Goal: Information Seeking & Learning: Learn about a topic

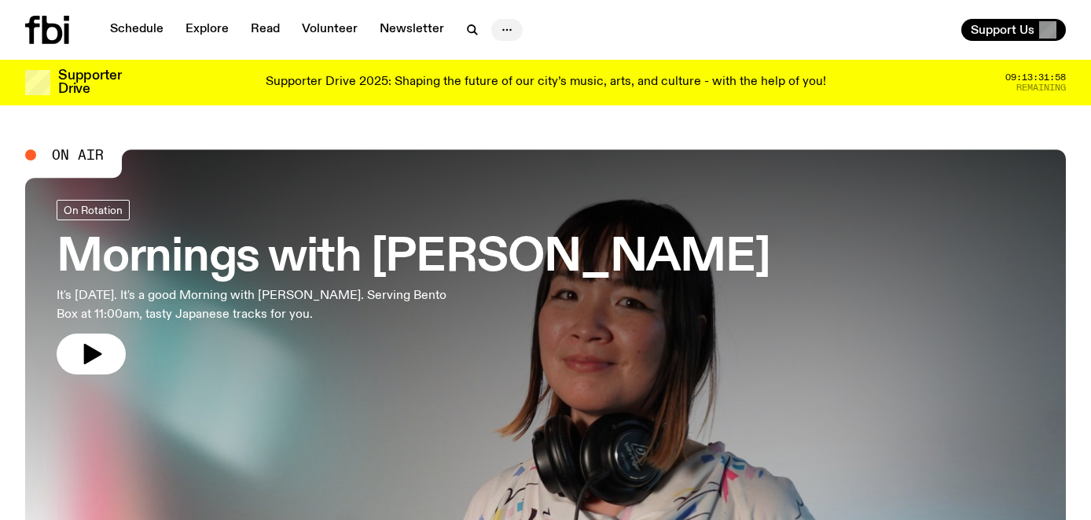
click at [498, 37] on icon "button" at bounding box center [507, 29] width 19 height 19
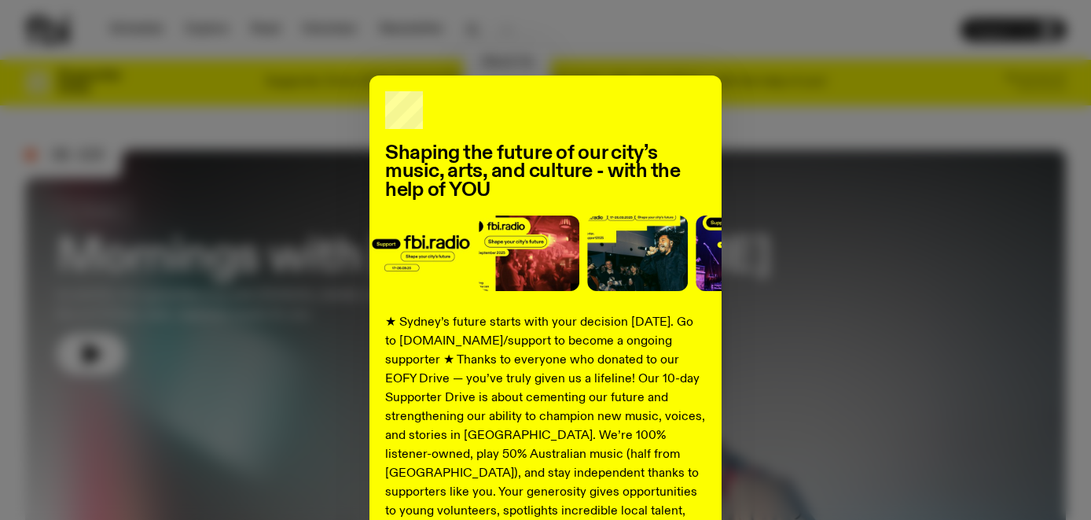
click at [521, 49] on div "Shaping the future of our city’s music, arts, and culture - with the help of YO…" at bounding box center [545, 260] width 1091 height 520
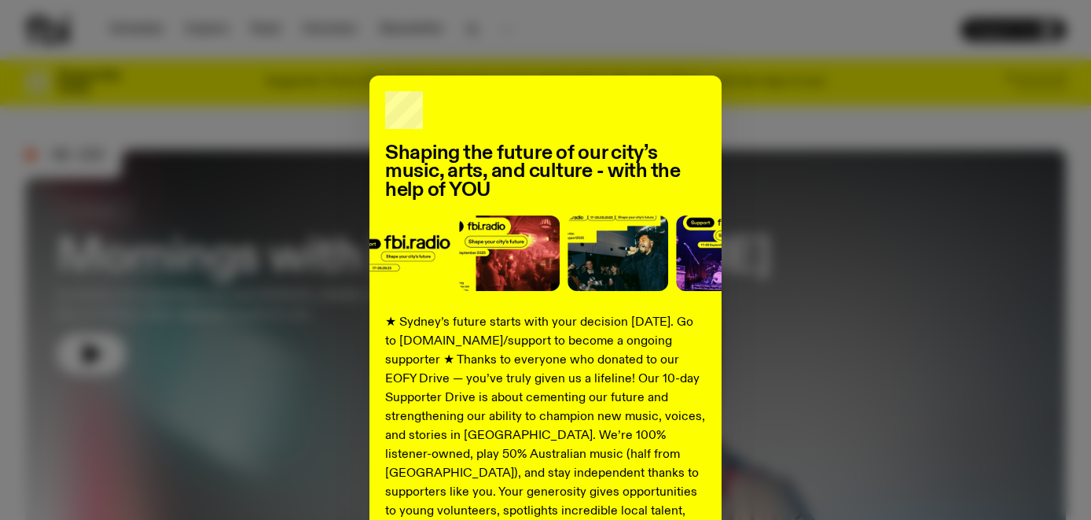
scroll to position [258, 0]
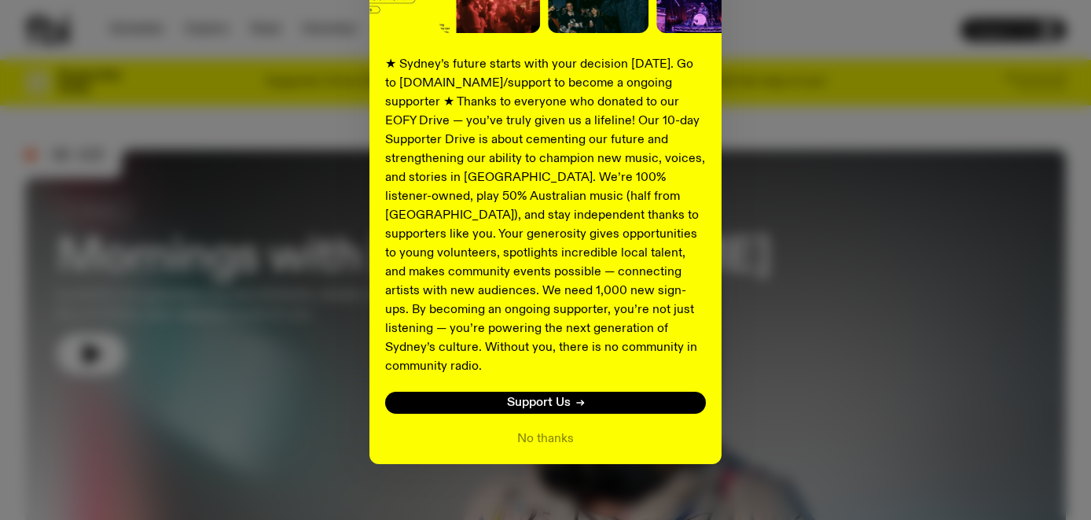
click at [553, 407] on div "Shaping the future of our city’s music, arts, and culture - with the help of YO…" at bounding box center [545, 141] width 352 height 646
click at [553, 429] on button "No thanks" at bounding box center [545, 438] width 57 height 19
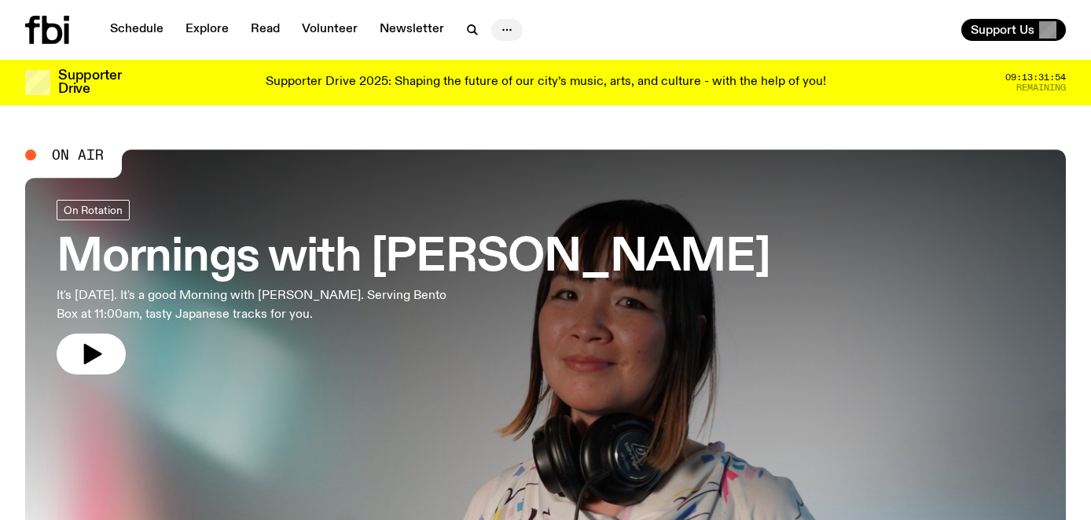
click at [499, 31] on icon "button" at bounding box center [507, 29] width 19 height 19
click at [506, 61] on link "About Us" at bounding box center [507, 63] width 79 height 22
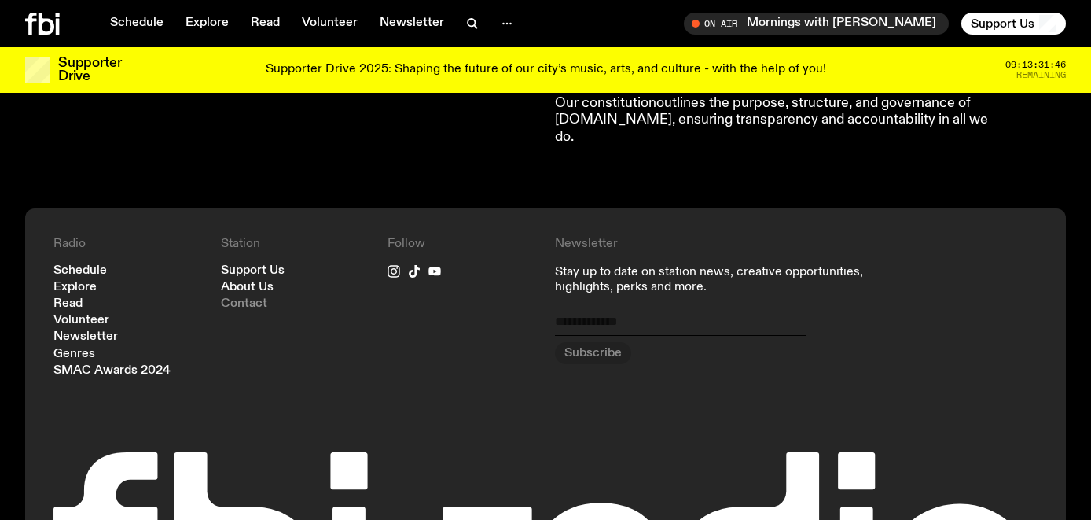
scroll to position [1908, 0]
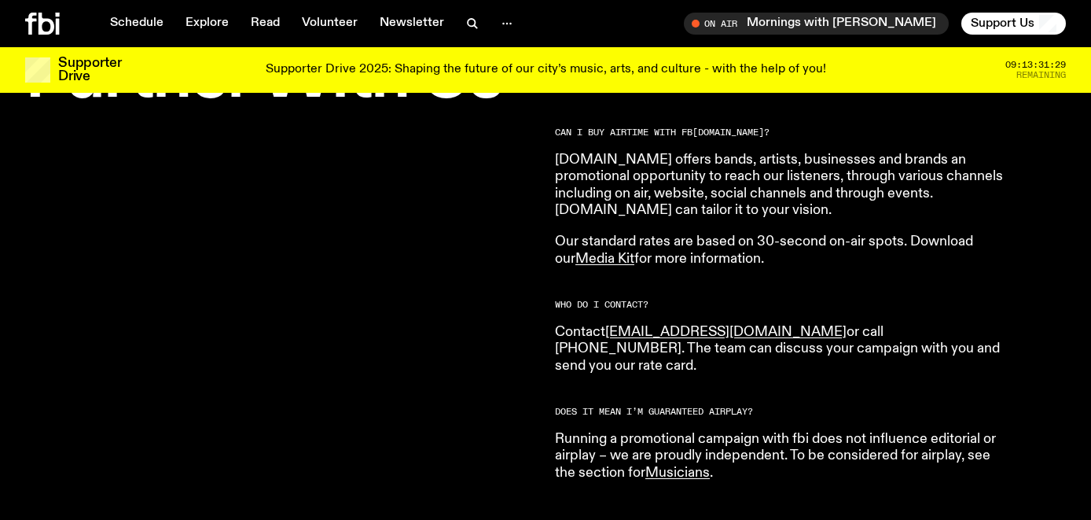
scroll to position [524, 0]
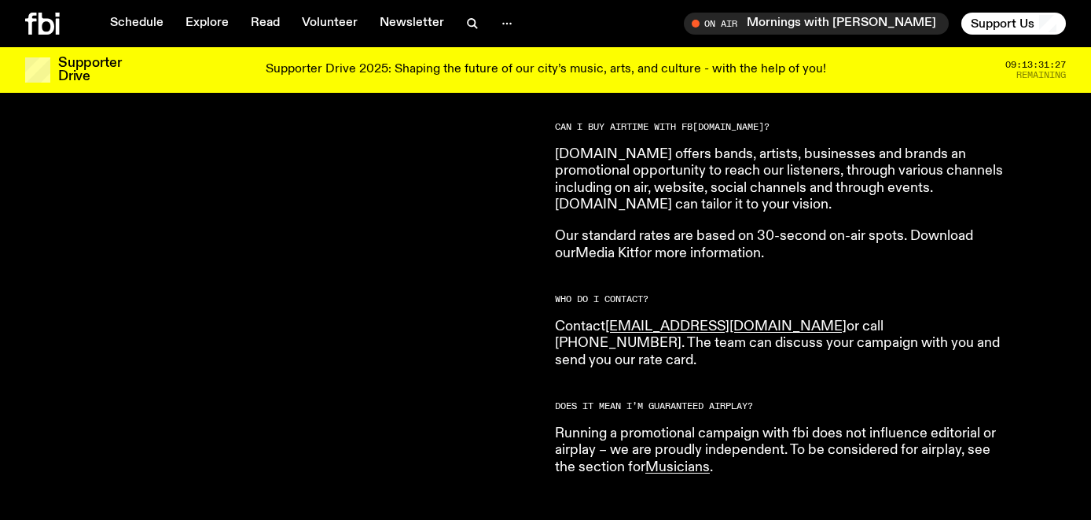
click at [575, 252] on link "Media Kit" at bounding box center [604, 253] width 59 height 14
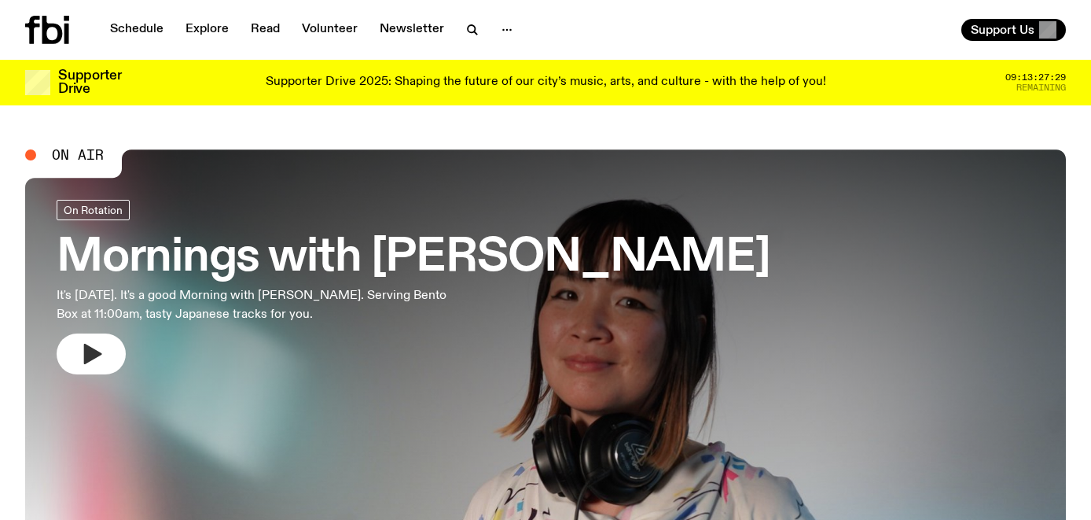
click at [74, 362] on button "button" at bounding box center [91, 353] width 69 height 41
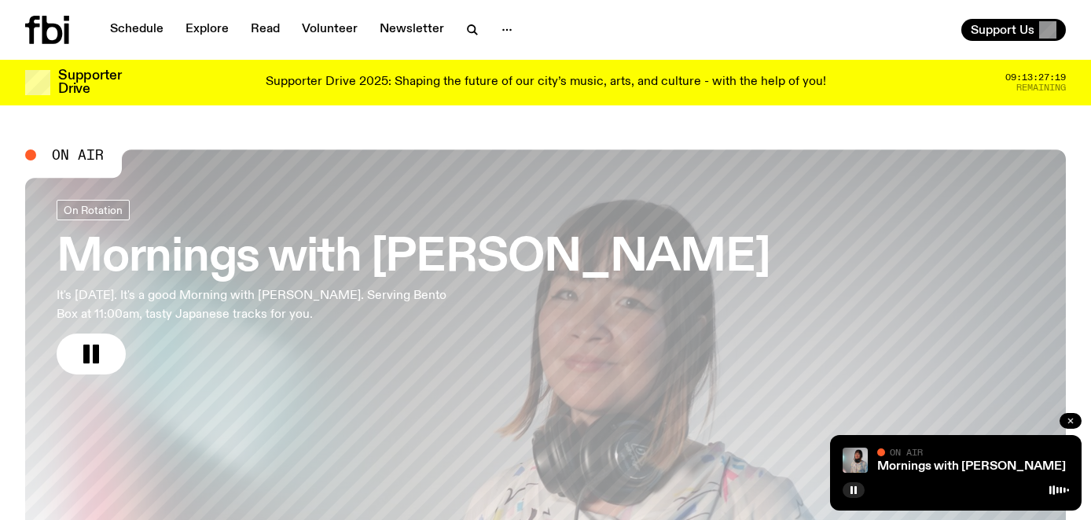
click at [1066, 423] on icon "button" at bounding box center [1070, 420] width 9 height 9
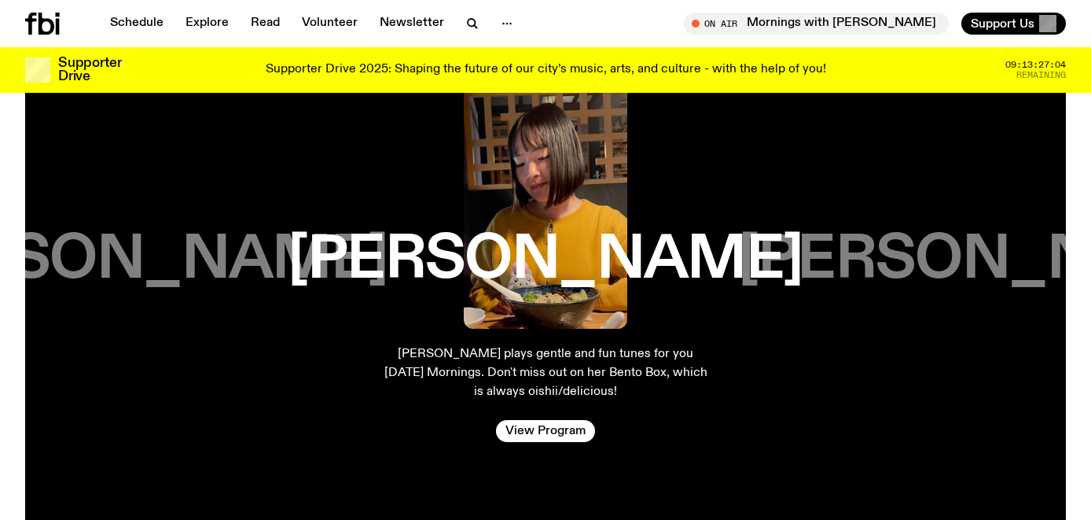
scroll to position [3502, 0]
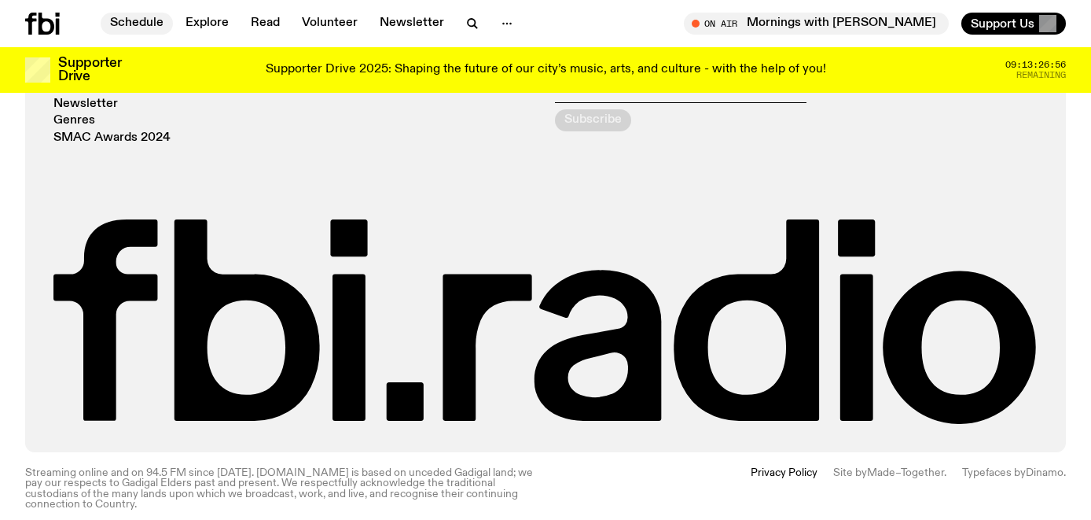
click at [130, 25] on link "Schedule" at bounding box center [137, 24] width 72 height 22
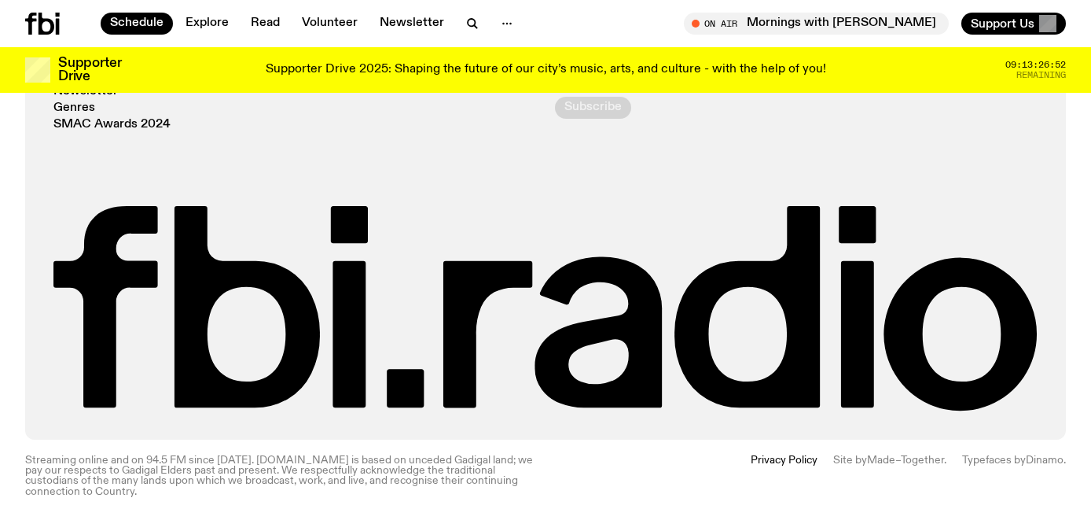
scroll to position [1317, 0]
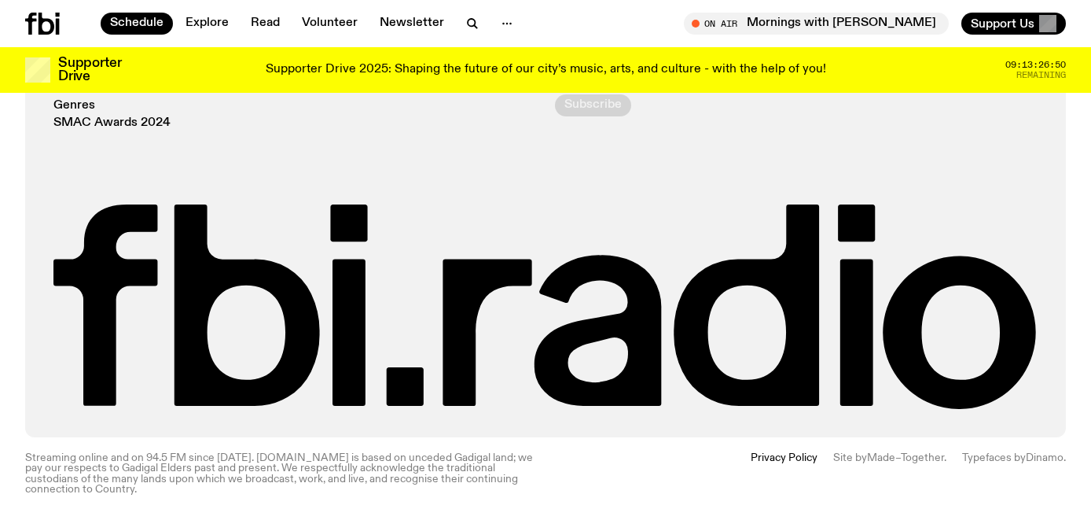
click at [887, 467] on div "Site by Made–Together ." at bounding box center [889, 474] width 113 height 42
click at [885, 463] on link "Made–Together" at bounding box center [905, 457] width 77 height 11
click at [518, 30] on div "Schedule Explore Read Volunteer Newsletter" at bounding box center [282, 24] width 514 height 22
click at [498, 30] on icon "button" at bounding box center [507, 23] width 19 height 19
click at [502, 60] on link "About Us" at bounding box center [507, 57] width 79 height 22
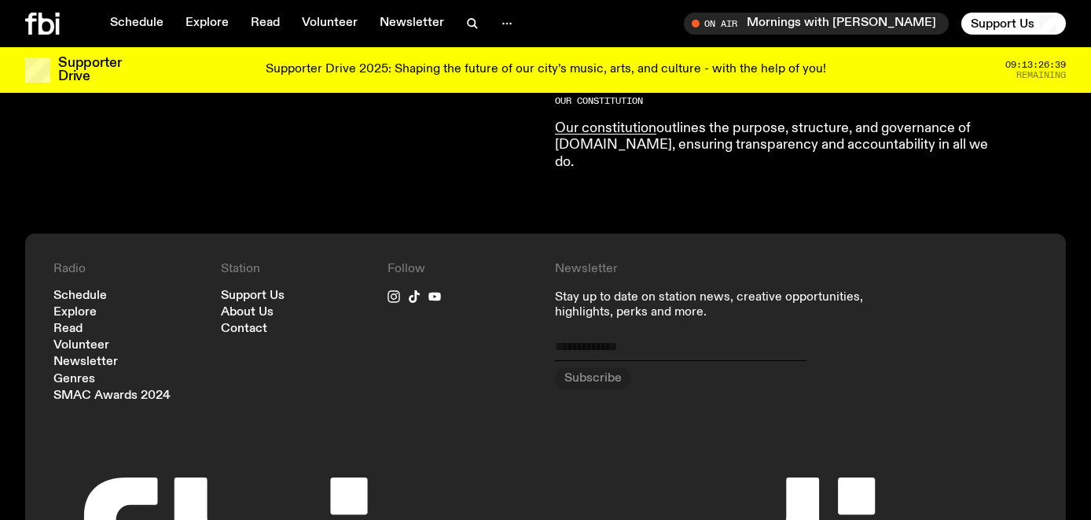
scroll to position [1685, 0]
click at [246, 291] on link "Support Us" at bounding box center [253, 297] width 64 height 12
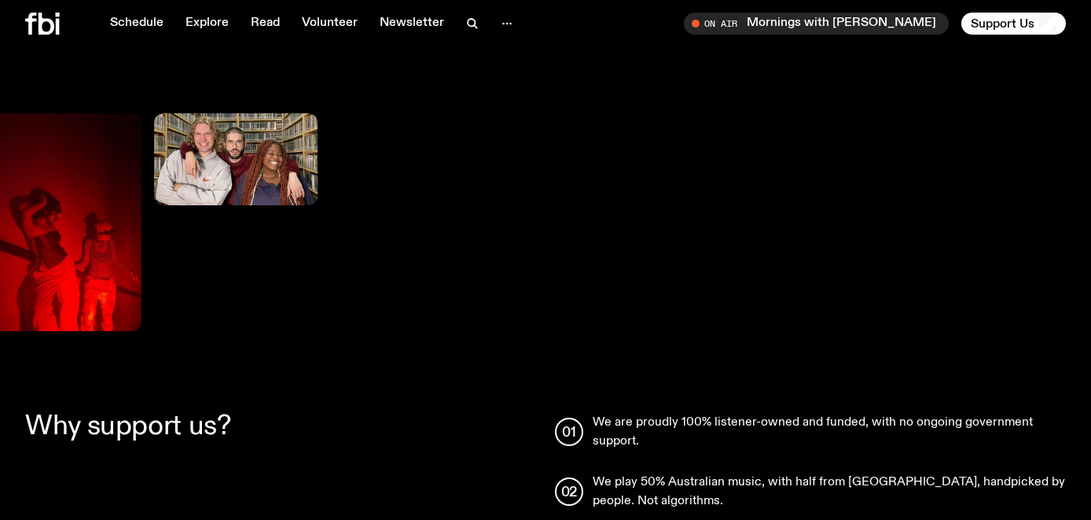
scroll to position [1772, 0]
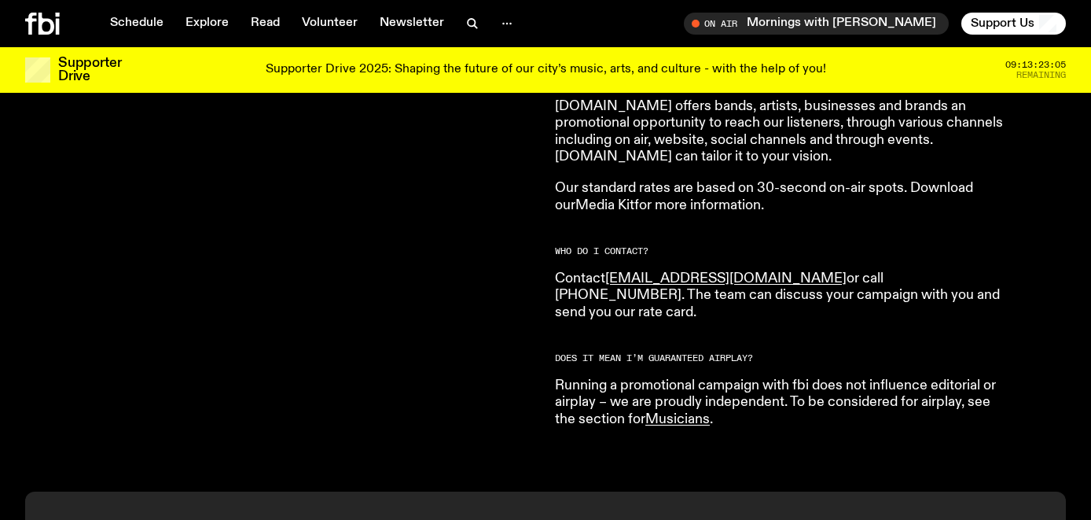
scroll to position [498, 0]
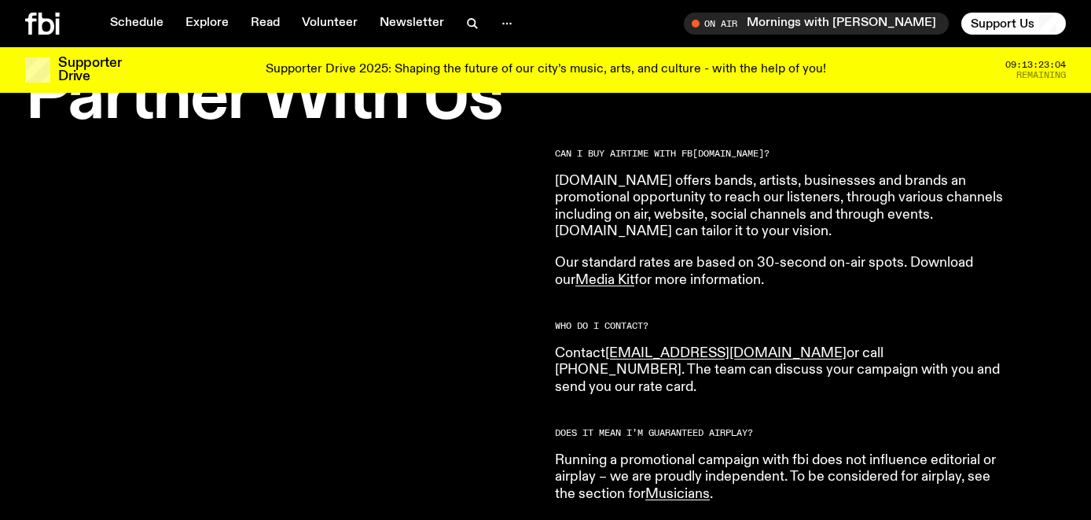
click at [615, 193] on p "fbi.radio offers bands, artists, businesses and brands an promotional opportuni…" at bounding box center [781, 207] width 453 height 68
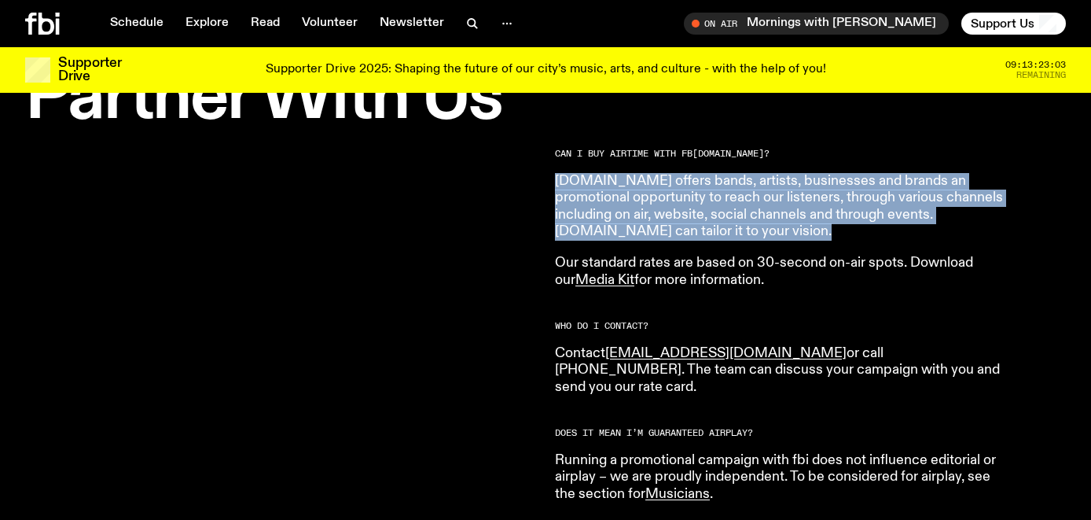
click at [615, 193] on p "fbi.radio offers bands, artists, businesses and brands an promotional opportuni…" at bounding box center [781, 207] width 453 height 68
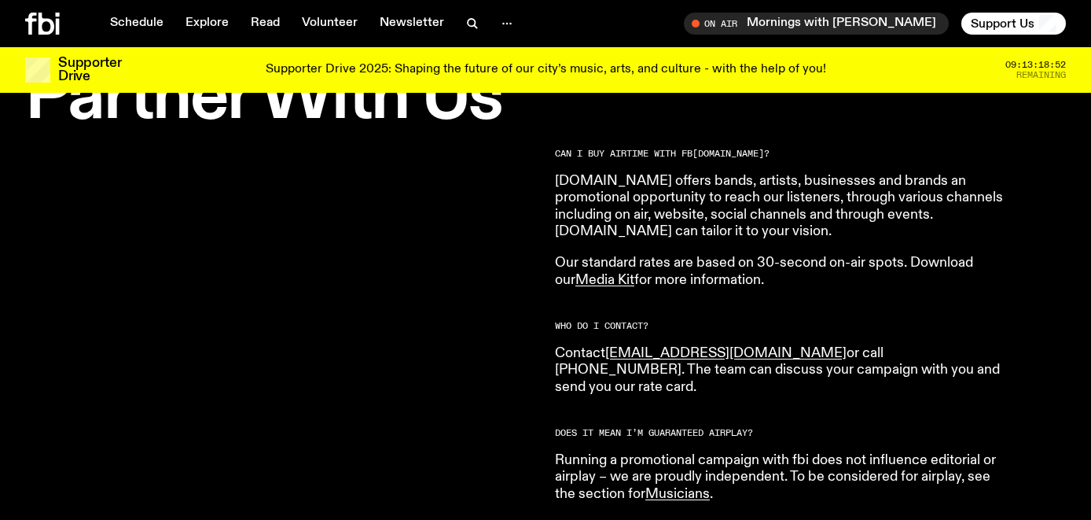
click at [785, 186] on p "fbi.radio offers bands, artists, businesses and brands an promotional opportuni…" at bounding box center [781, 207] width 453 height 68
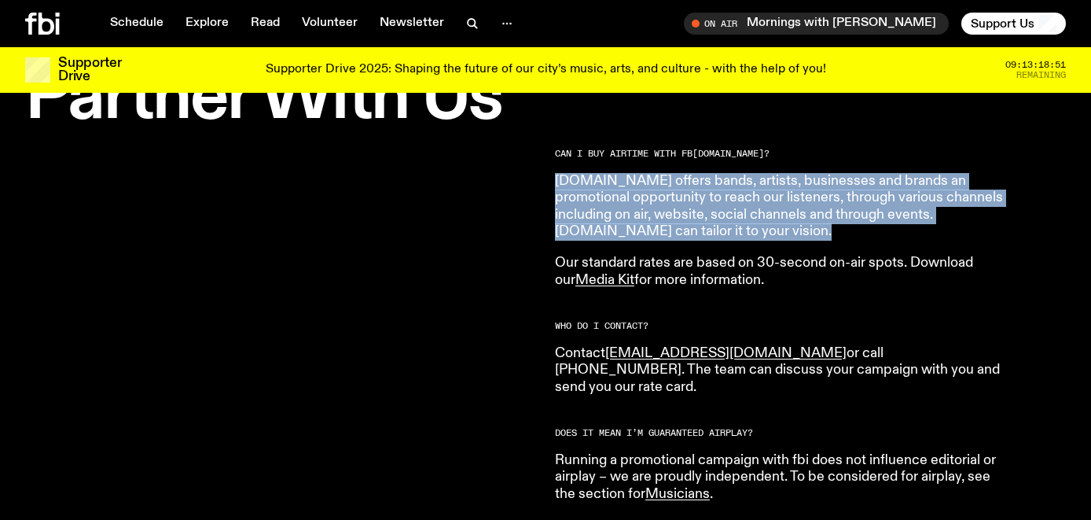
click at [801, 200] on p "fbi.radio offers bands, artists, businesses and brands an promotional opportuni…" at bounding box center [781, 207] width 453 height 68
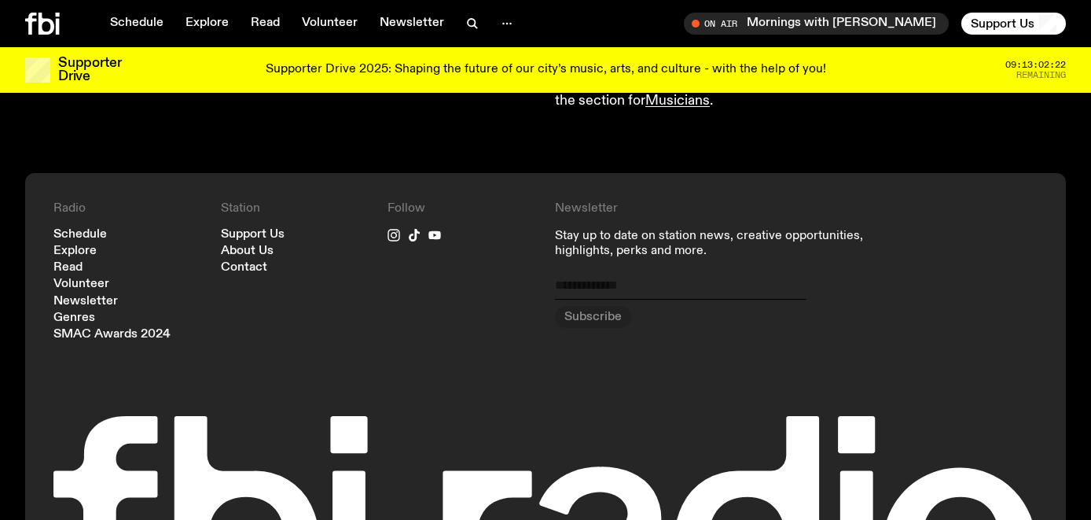
scroll to position [886, 0]
